Goal: Information Seeking & Learning: Learn about a topic

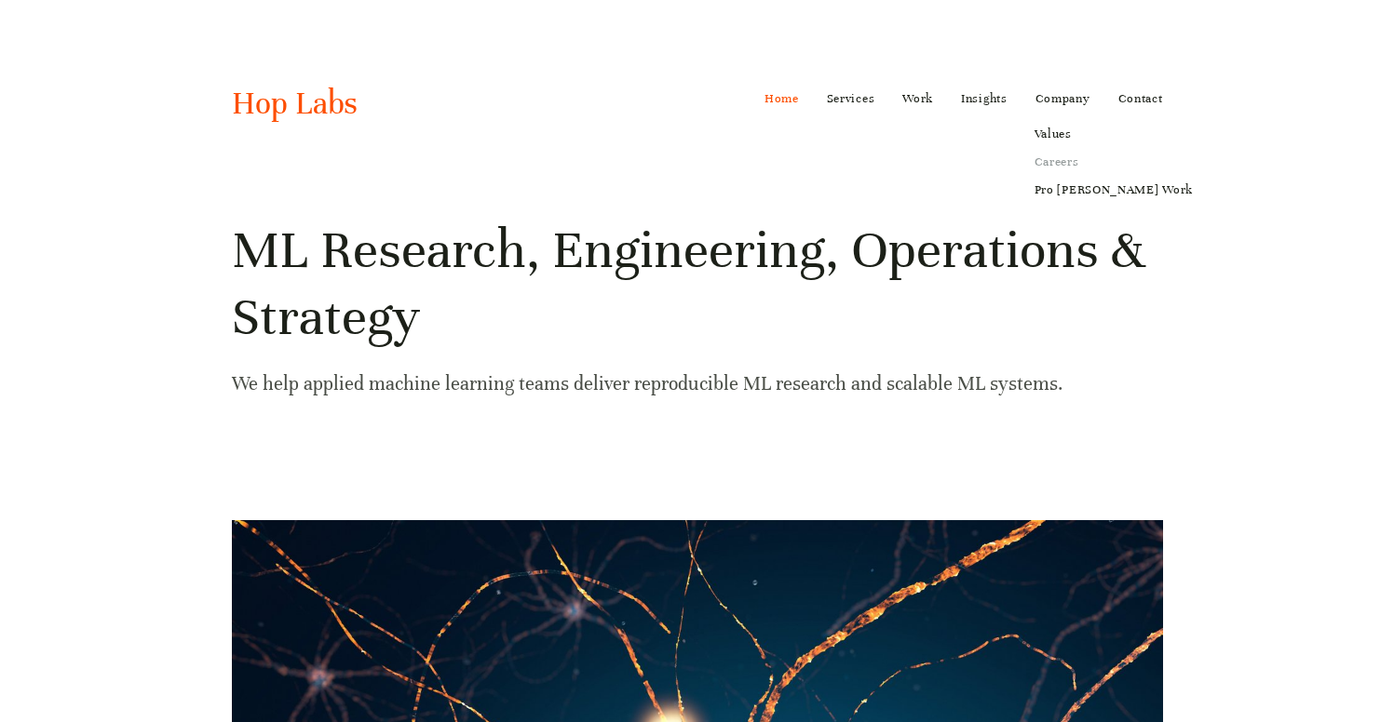
click at [1073, 159] on link "Careers" at bounding box center [1113, 162] width 184 height 28
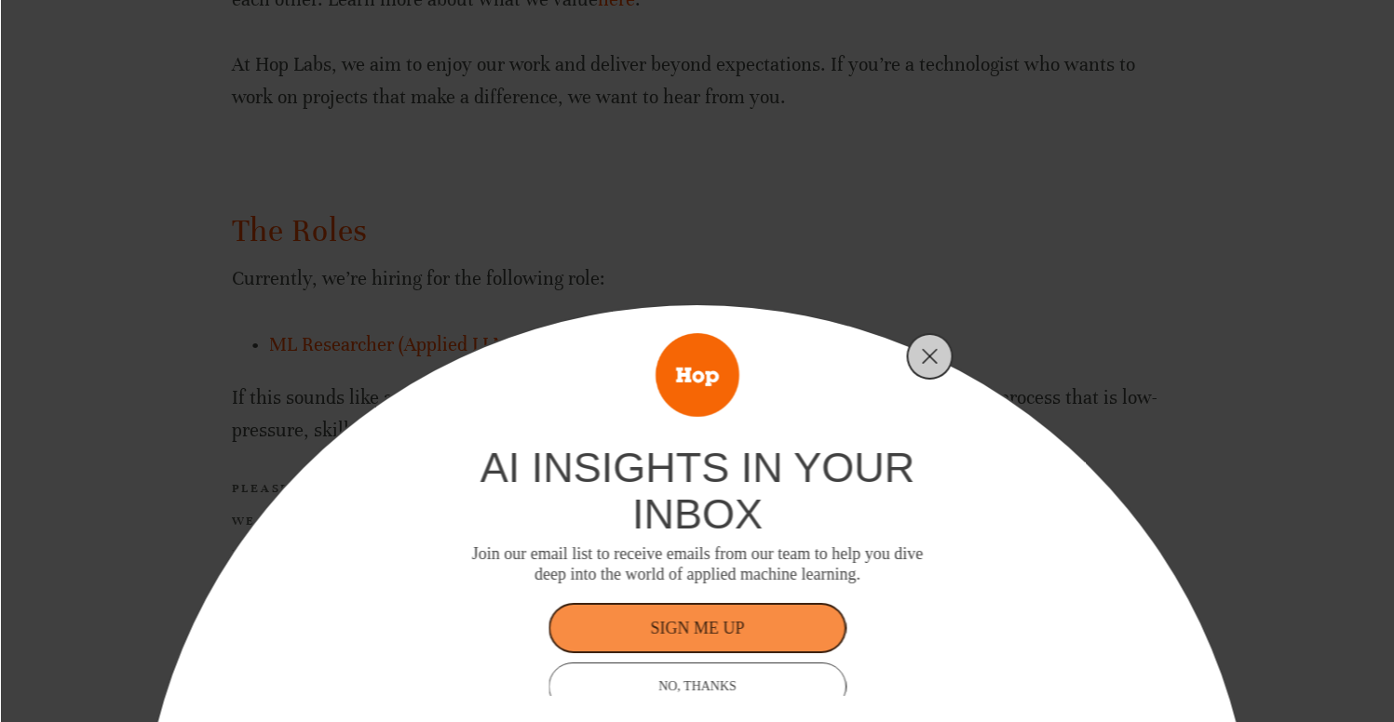
scroll to position [1183, 0]
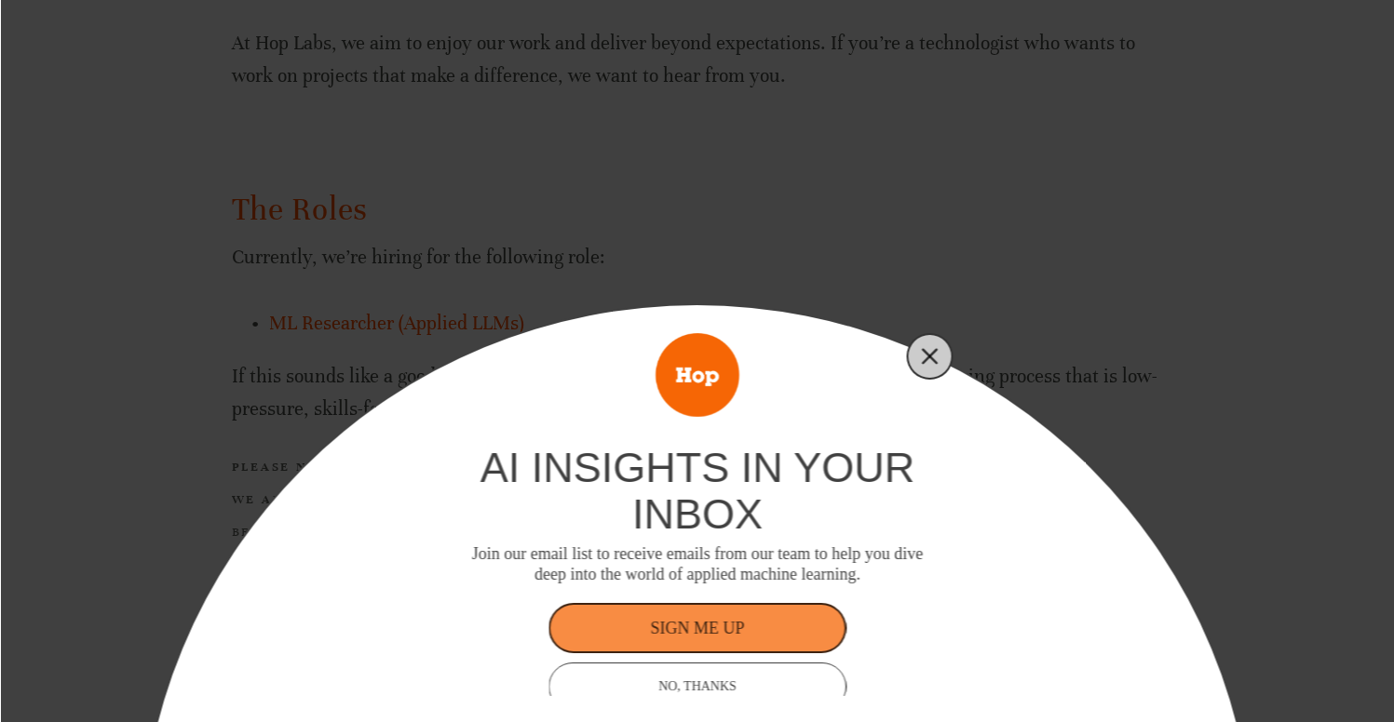
click at [934, 345] on button "Close" at bounding box center [930, 357] width 26 height 26
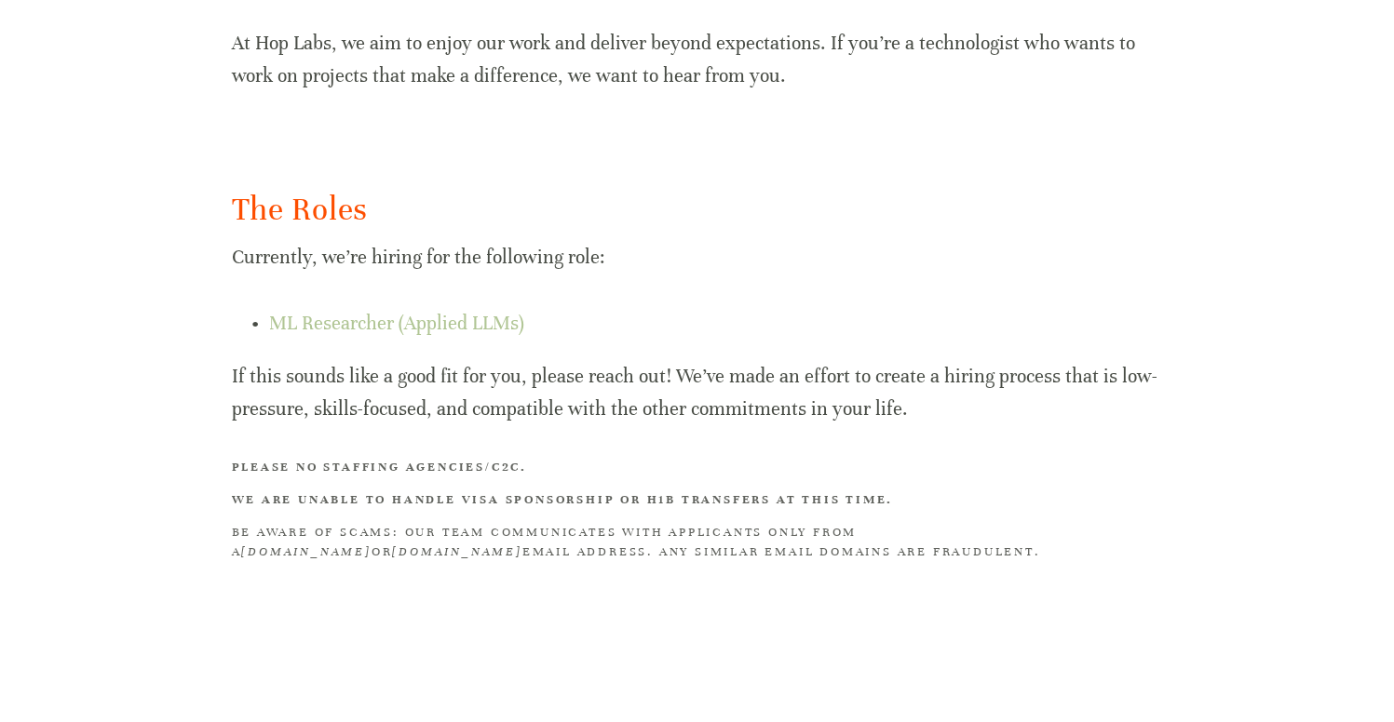
click at [345, 319] on link "ML Researcher (Applied LLMs)" at bounding box center [396, 323] width 255 height 23
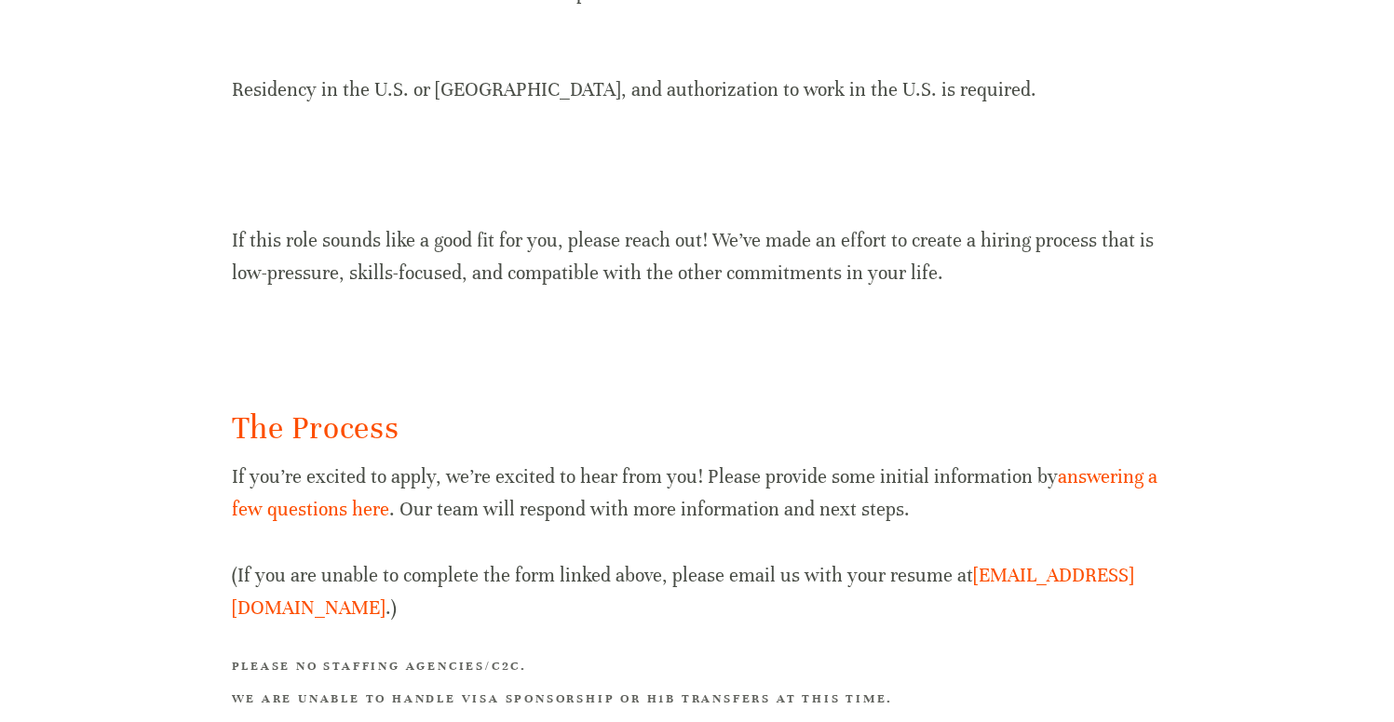
scroll to position [1869, 0]
